Goal: Find specific page/section: Find specific page/section

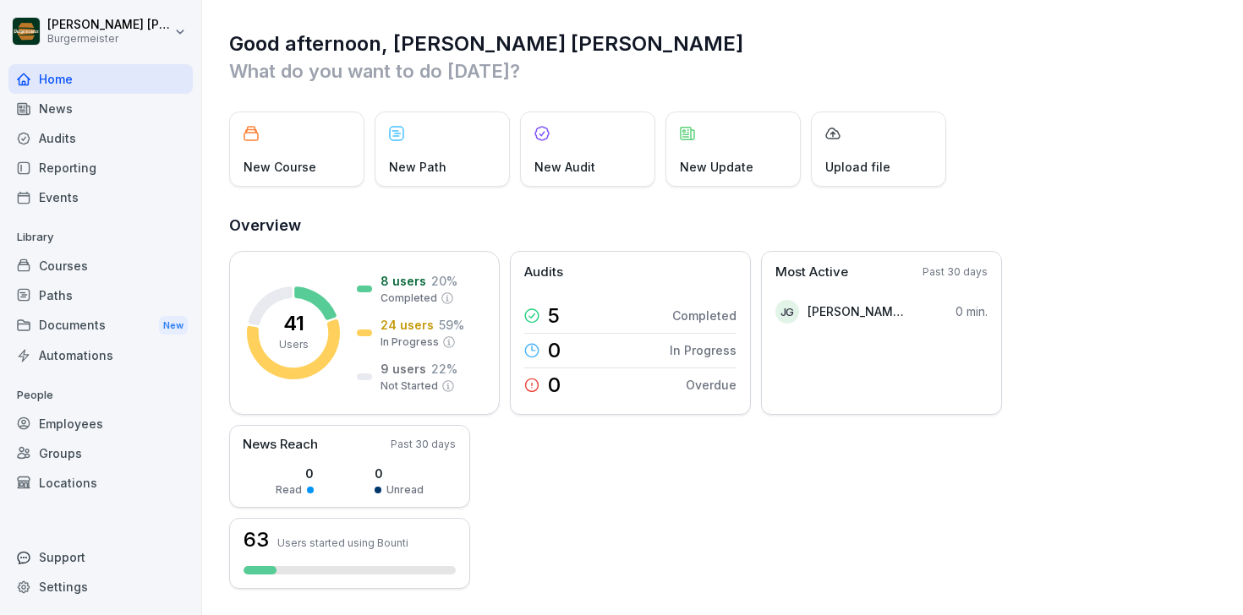
click at [58, 143] on div "Audits" at bounding box center [100, 138] width 184 height 30
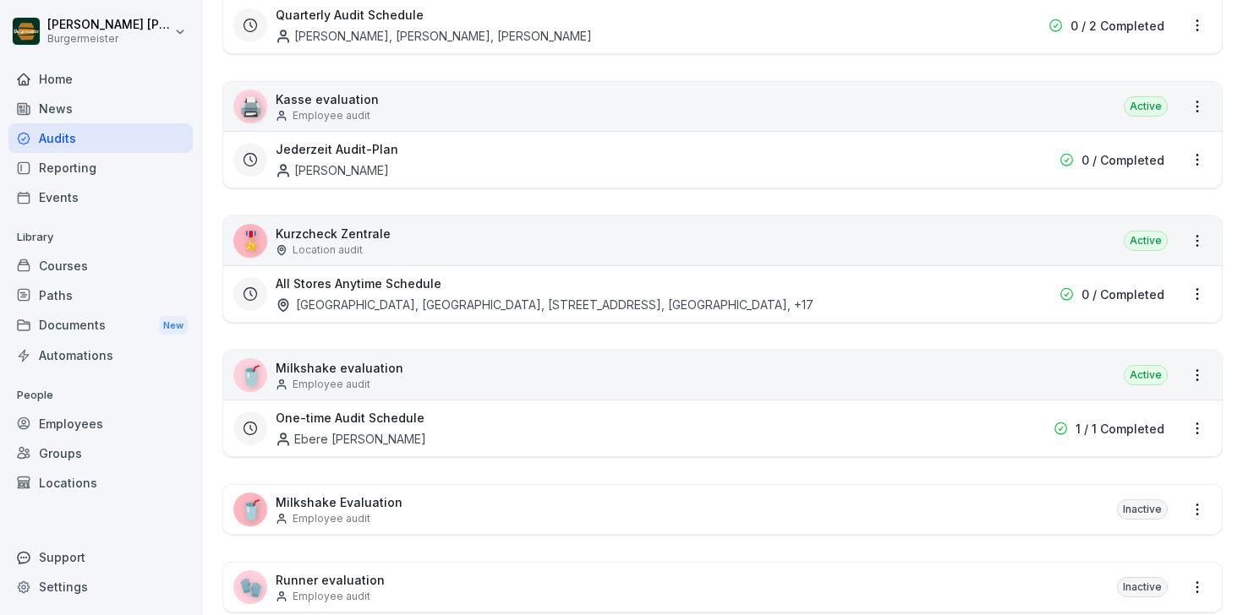
scroll to position [375, 0]
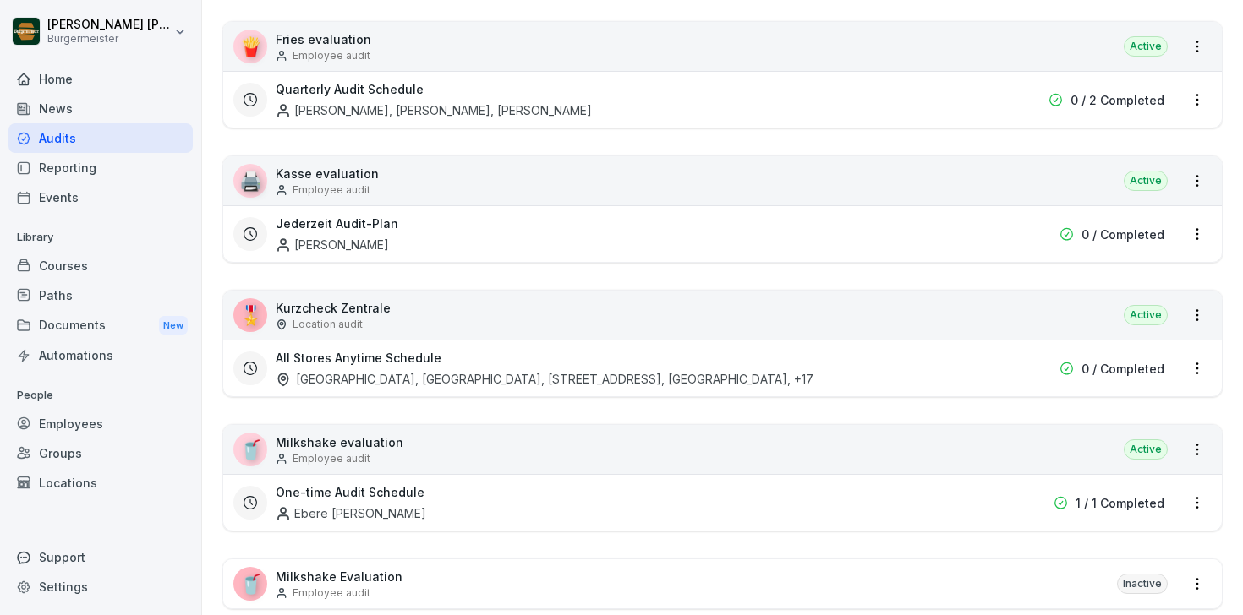
click at [366, 331] on div "Location audit" at bounding box center [333, 324] width 115 height 15
click at [370, 368] on div "All Stores Anytime Schedule [GEOGRAPHIC_DATA], [STREET_ADDRESS], [GEOGRAPHIC_DA…" at bounding box center [614, 368] width 677 height 39
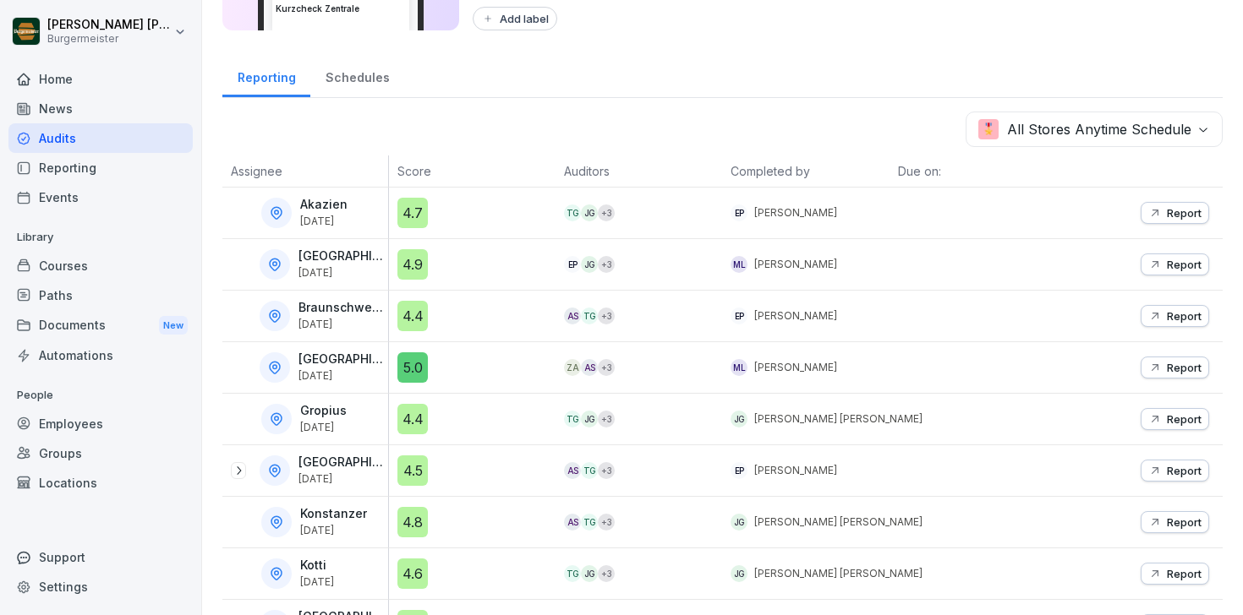
scroll to position [165, 0]
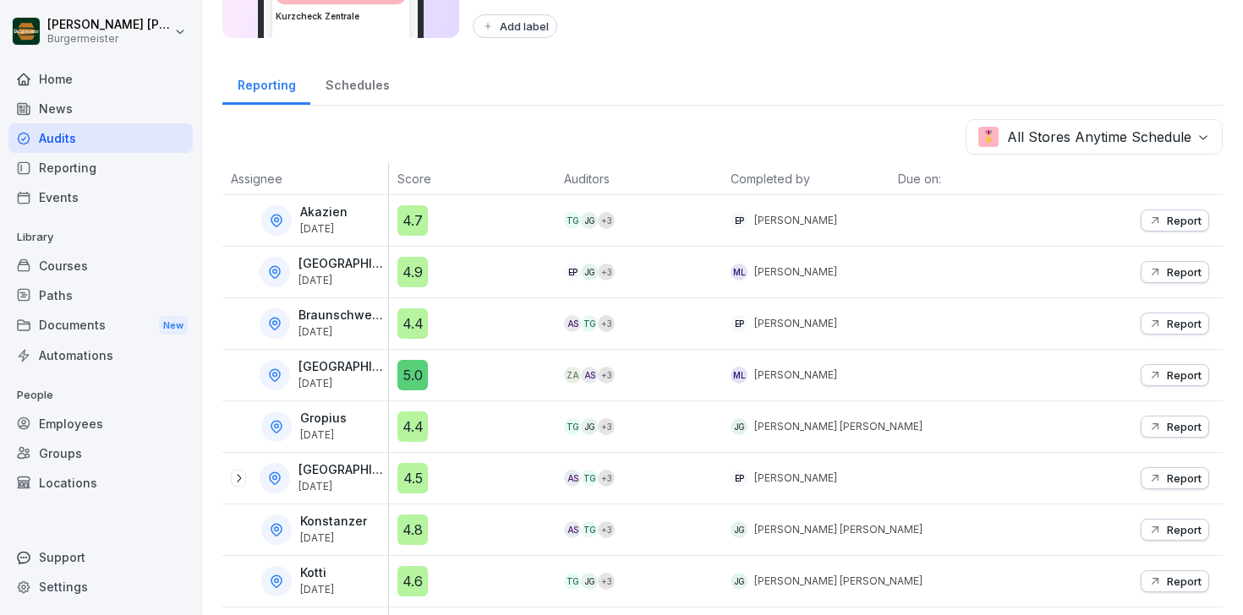
click at [380, 111] on div "**********" at bounding box center [722, 539] width 1041 height 1408
